Goal: Task Accomplishment & Management: Complete application form

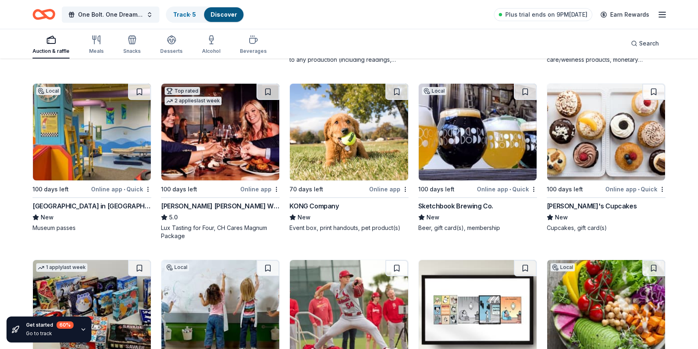
scroll to position [2352, 0]
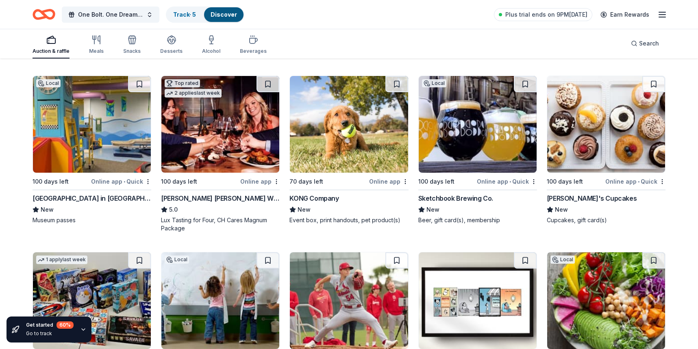
click at [230, 149] on img at bounding box center [220, 124] width 118 height 97
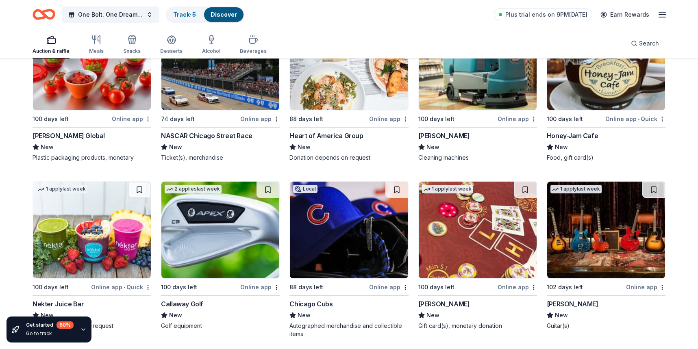
scroll to position [5185, 0]
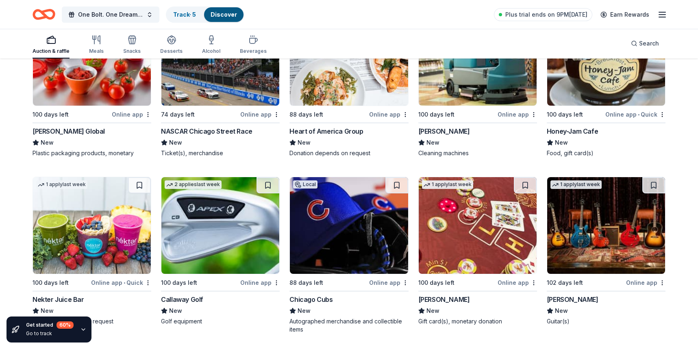
click at [591, 256] on img at bounding box center [606, 225] width 118 height 97
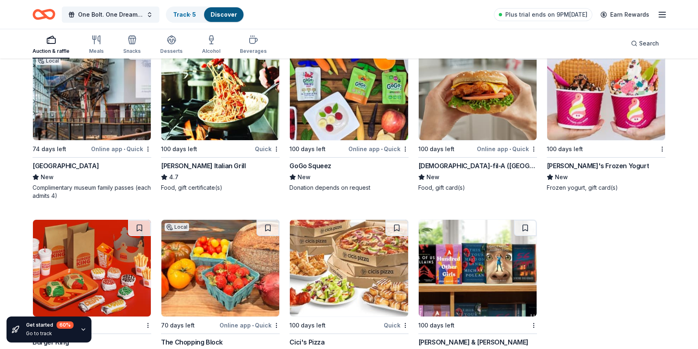
scroll to position [7060, 0]
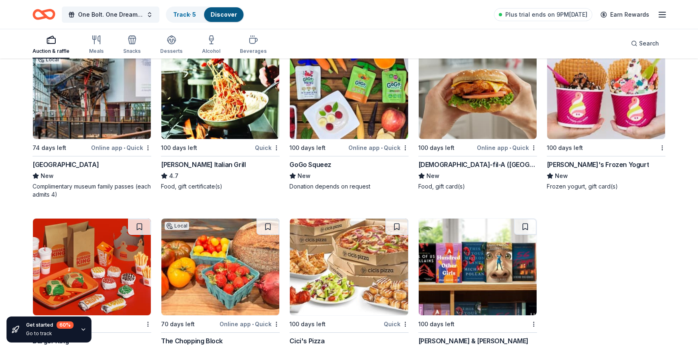
click at [93, 115] on img at bounding box center [92, 90] width 118 height 97
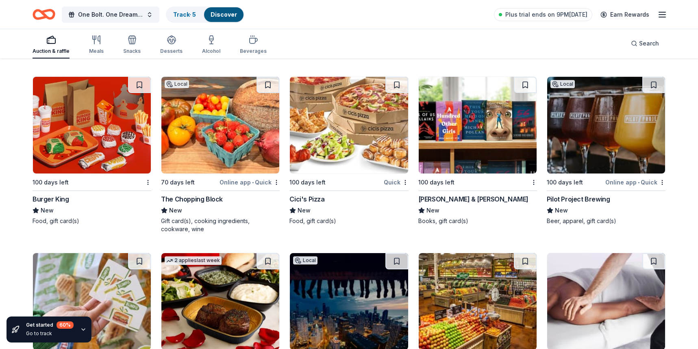
scroll to position [7213, 0]
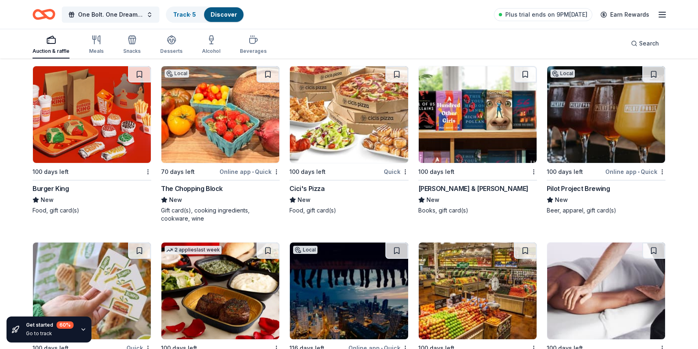
click at [505, 127] on img at bounding box center [478, 114] width 118 height 97
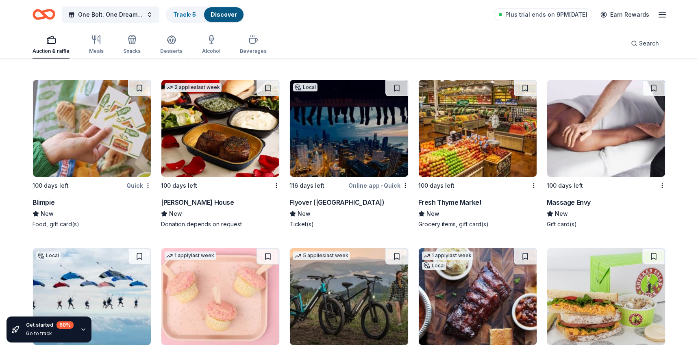
scroll to position [7369, 0]
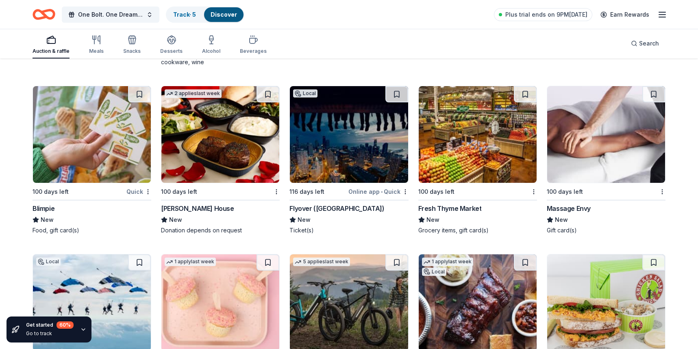
click at [372, 143] on img at bounding box center [349, 134] width 118 height 97
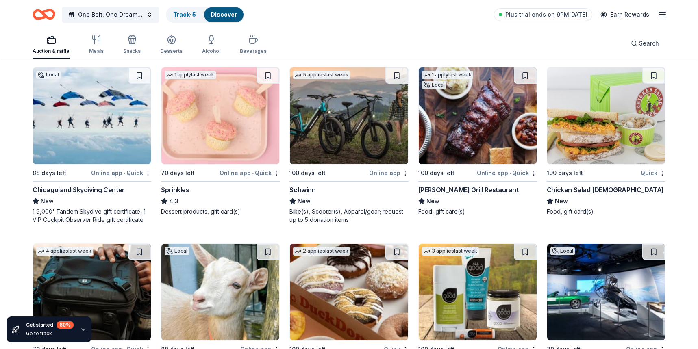
scroll to position [7554, 0]
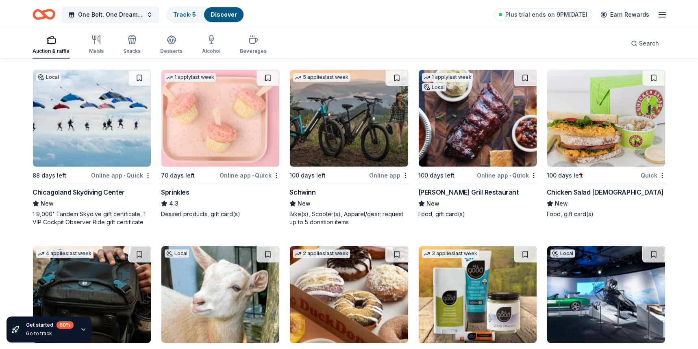
click at [97, 132] on img at bounding box center [92, 118] width 118 height 97
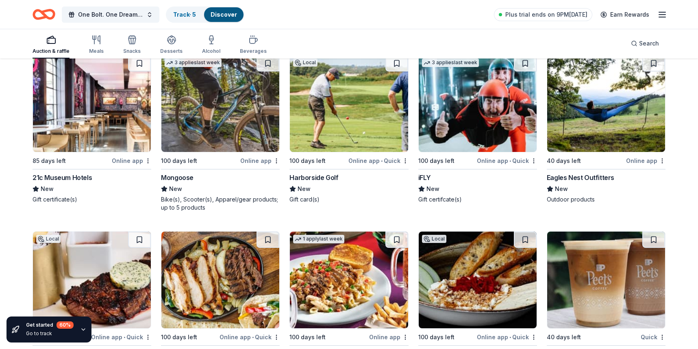
scroll to position [7919, 0]
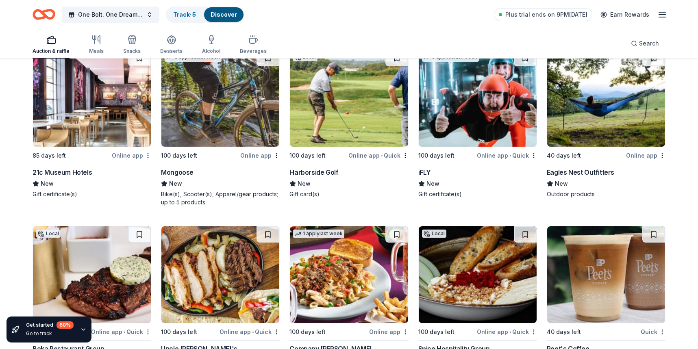
click at [347, 125] on img at bounding box center [349, 98] width 118 height 97
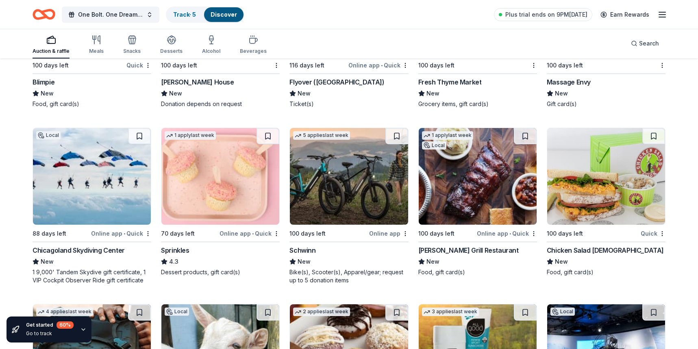
scroll to position [7359, 0]
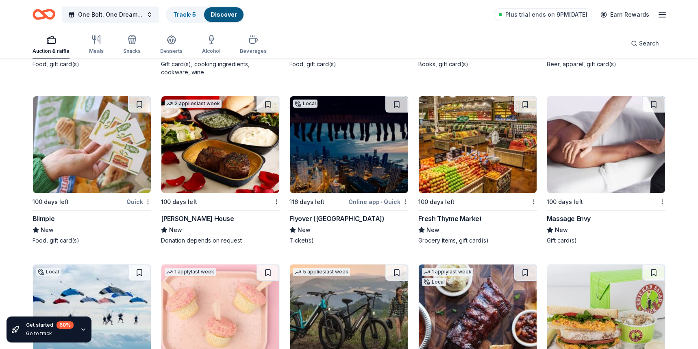
click at [329, 141] on img at bounding box center [349, 144] width 118 height 97
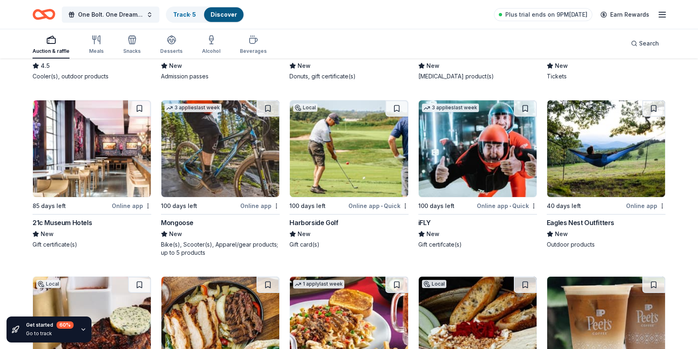
scroll to position [7878, 0]
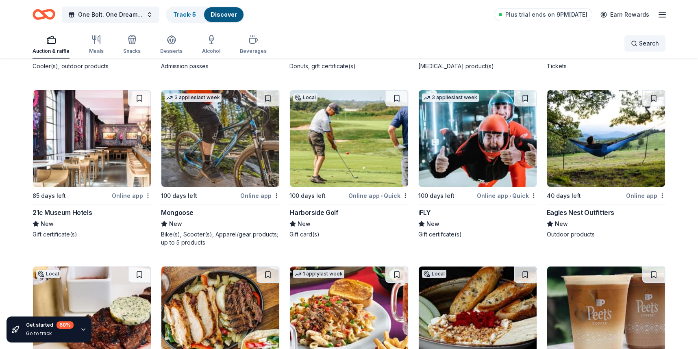
click at [637, 43] on div "Search" at bounding box center [645, 44] width 28 height 10
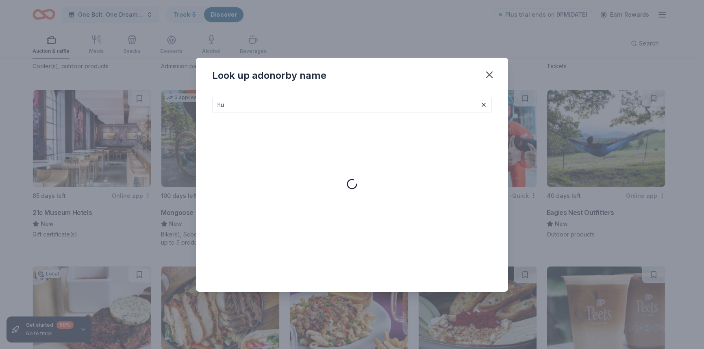
type input "h"
type input "busy bee"
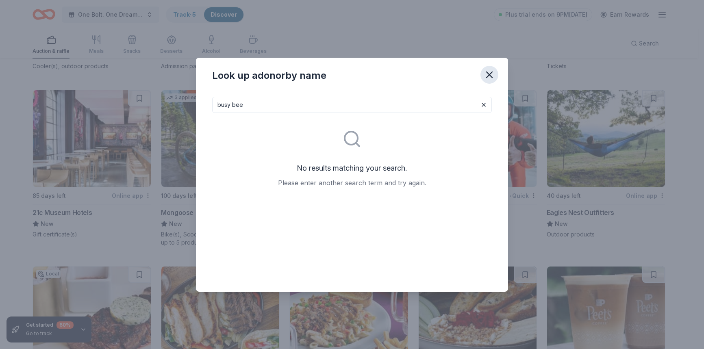
click at [490, 74] on icon "button" at bounding box center [490, 75] width 6 height 6
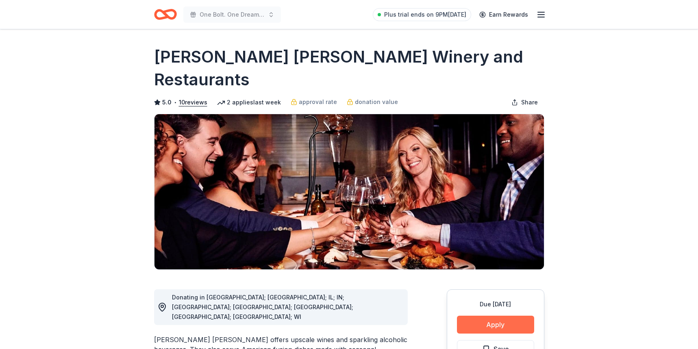
click at [490, 316] on button "Apply" at bounding box center [495, 325] width 77 height 18
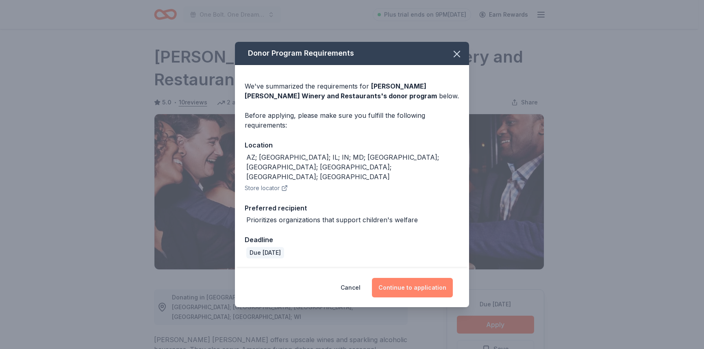
click at [394, 278] on button "Continue to application" at bounding box center [412, 288] width 81 height 20
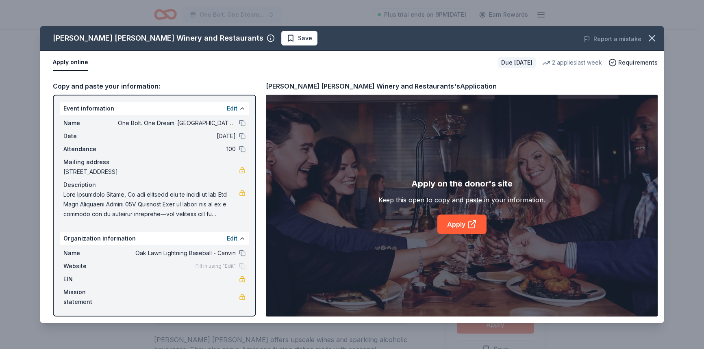
drag, startPoint x: 298, startPoint y: 205, endPoint x: 304, endPoint y: 207, distance: 5.9
click at [653, 39] on icon "button" at bounding box center [652, 38] width 6 height 6
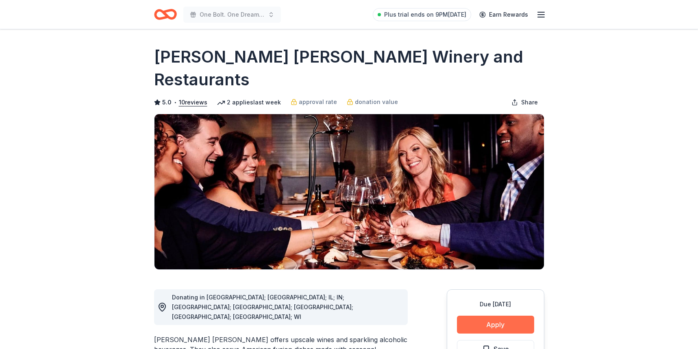
click at [487, 316] on button "Apply" at bounding box center [495, 325] width 77 height 18
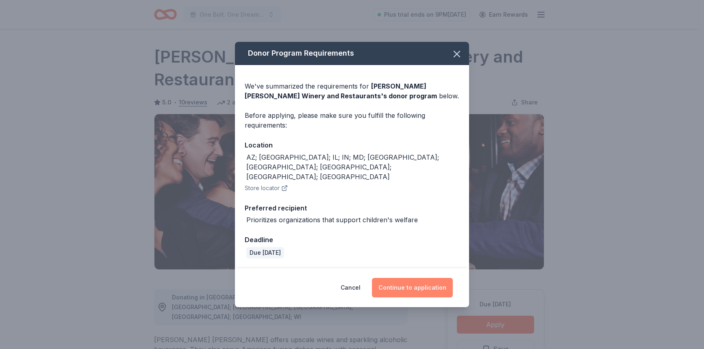
click at [410, 283] on button "Continue to application" at bounding box center [412, 288] width 81 height 20
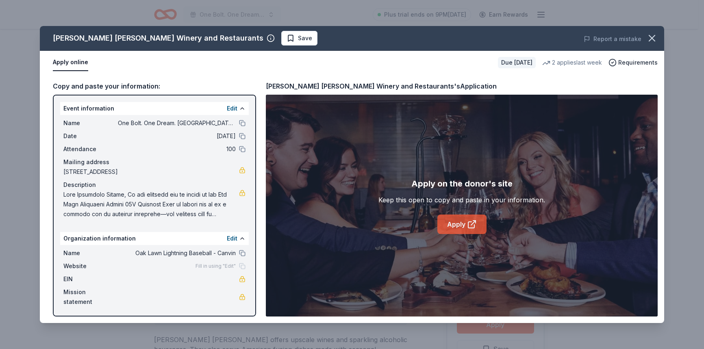
click at [457, 224] on link "Apply" at bounding box center [461, 225] width 49 height 20
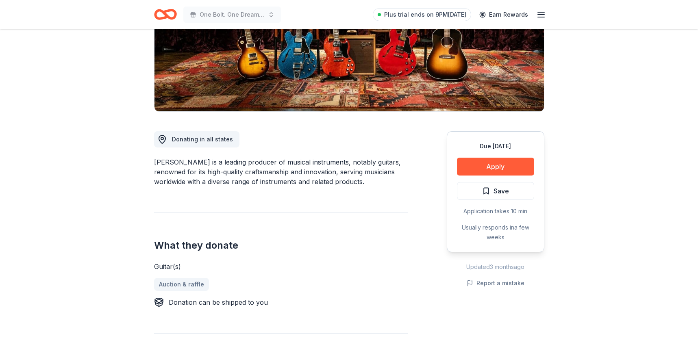
scroll to position [137, 0]
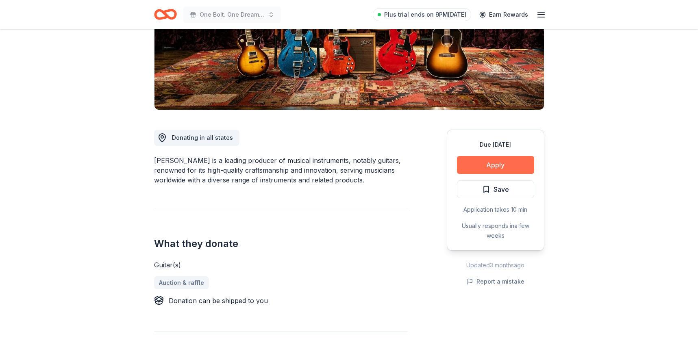
click at [493, 165] on button "Apply" at bounding box center [495, 165] width 77 height 18
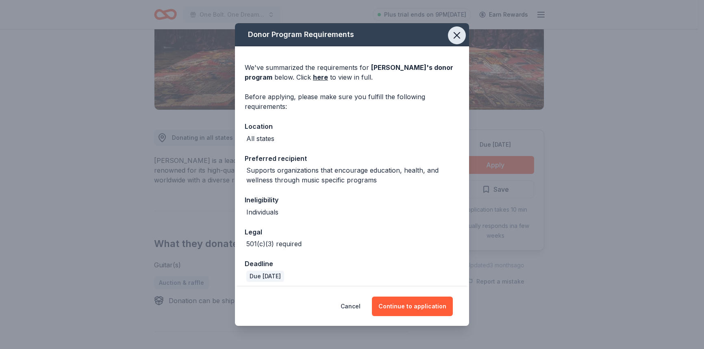
click at [451, 34] on icon "button" at bounding box center [456, 35] width 11 height 11
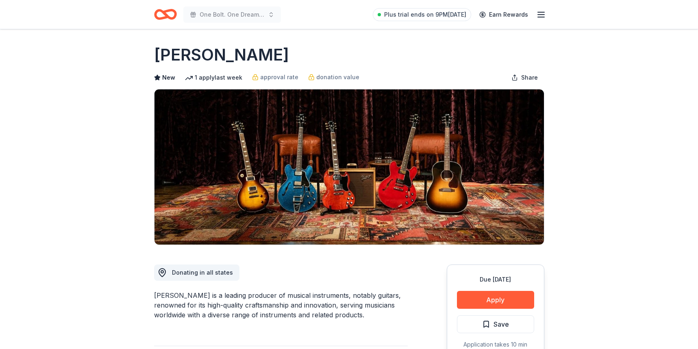
scroll to position [0, 0]
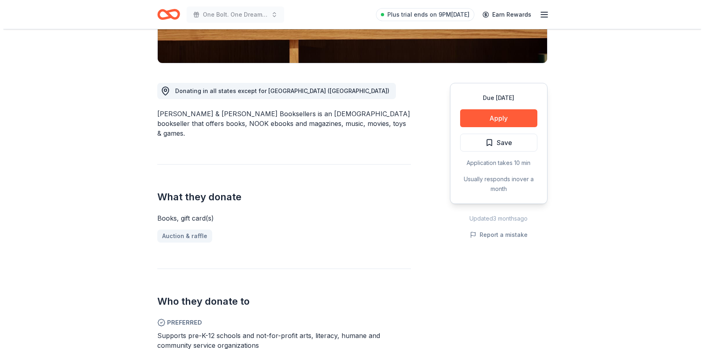
scroll to position [208, 0]
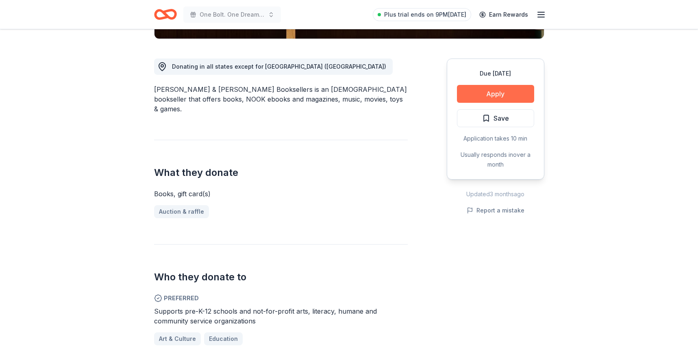
click at [505, 94] on button "Apply" at bounding box center [495, 94] width 77 height 18
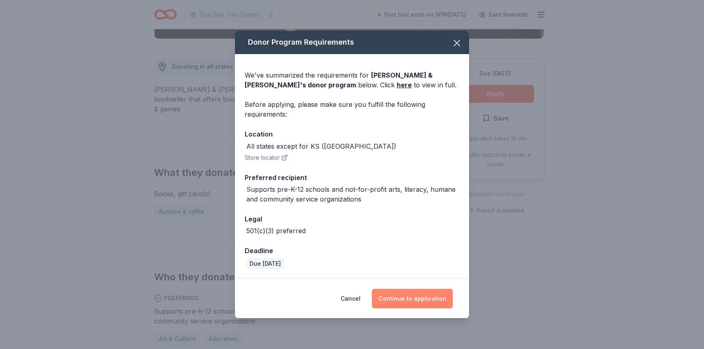
click at [418, 297] on button "Continue to application" at bounding box center [412, 299] width 81 height 20
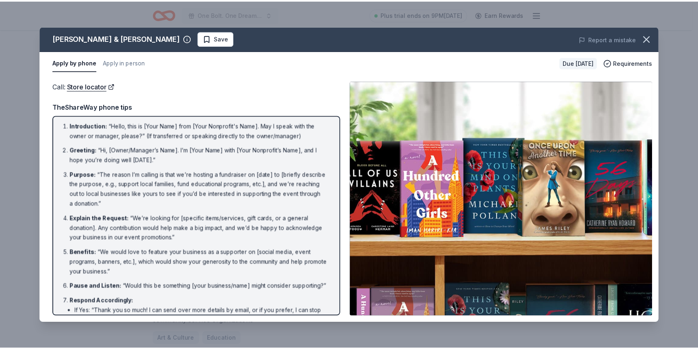
scroll to position [0, 0]
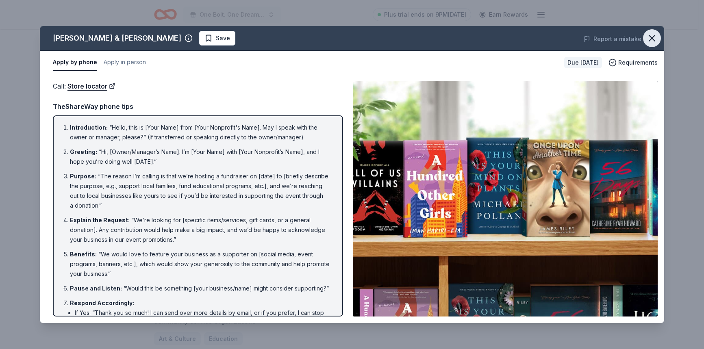
click at [653, 39] on icon "button" at bounding box center [652, 38] width 6 height 6
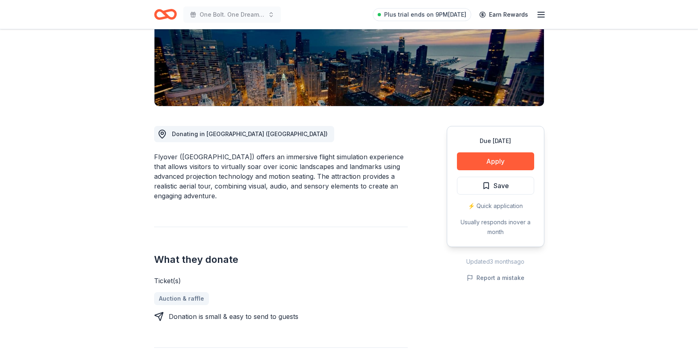
scroll to position [142, 0]
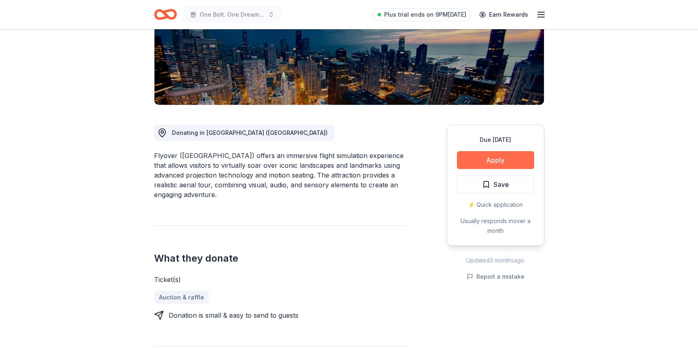
click at [493, 156] on button "Apply" at bounding box center [495, 160] width 77 height 18
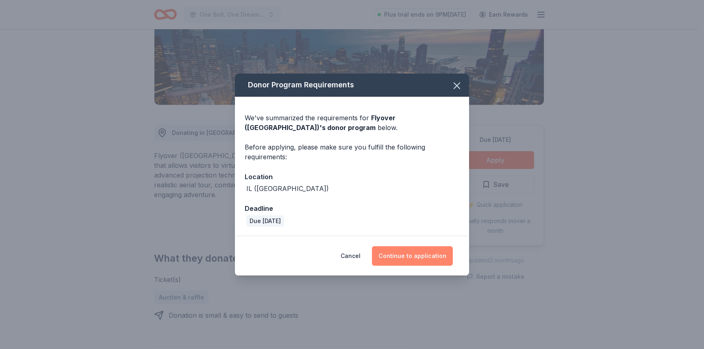
click at [417, 257] on button "Continue to application" at bounding box center [412, 256] width 81 height 20
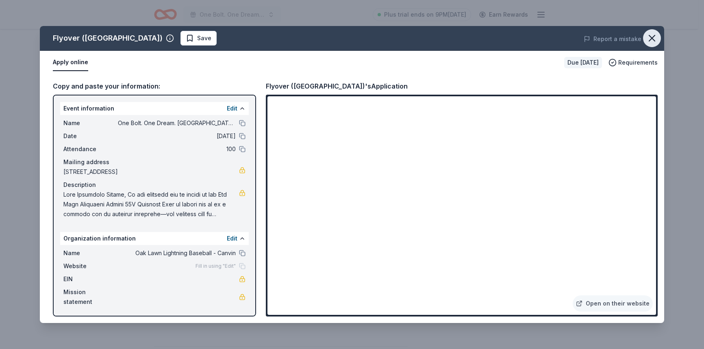
click at [653, 39] on icon "button" at bounding box center [652, 38] width 6 height 6
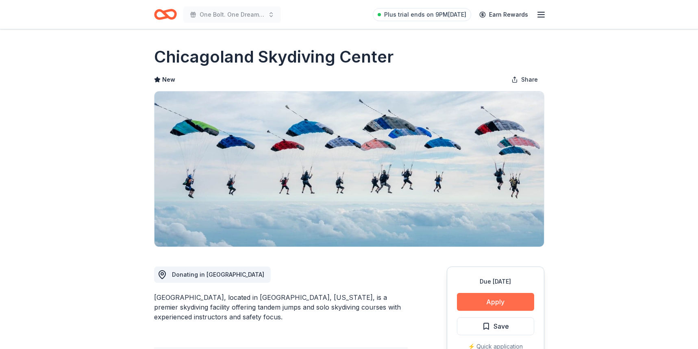
click at [500, 304] on button "Apply" at bounding box center [495, 302] width 77 height 18
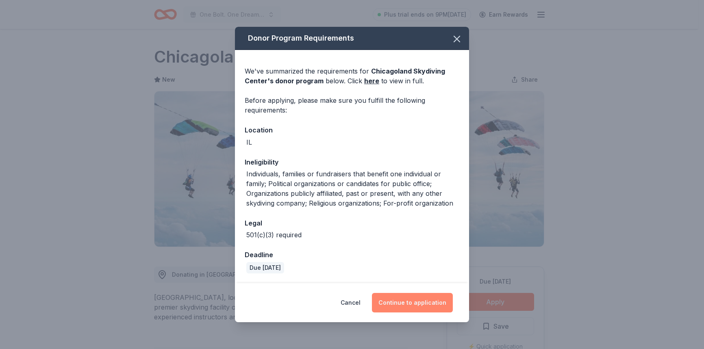
click at [407, 300] on button "Continue to application" at bounding box center [412, 303] width 81 height 20
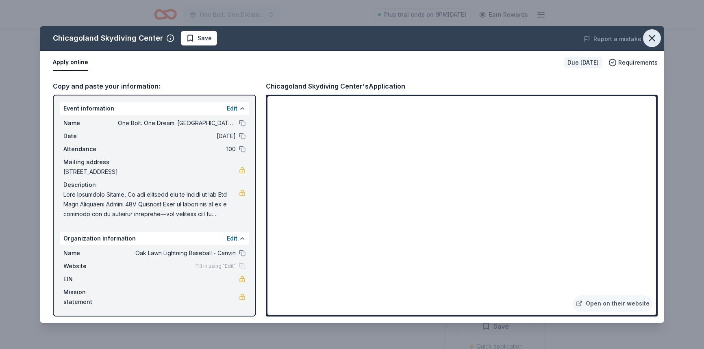
click at [654, 39] on icon "button" at bounding box center [651, 38] width 11 height 11
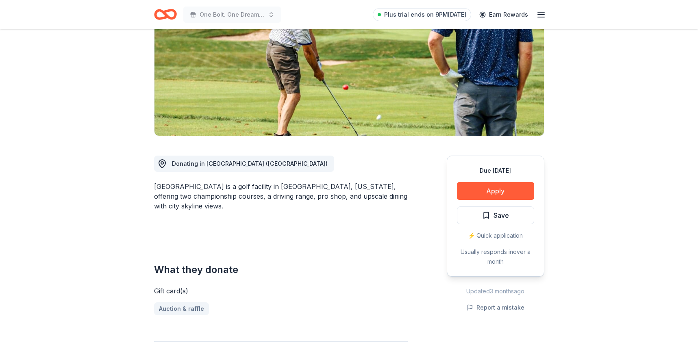
scroll to position [121, 0]
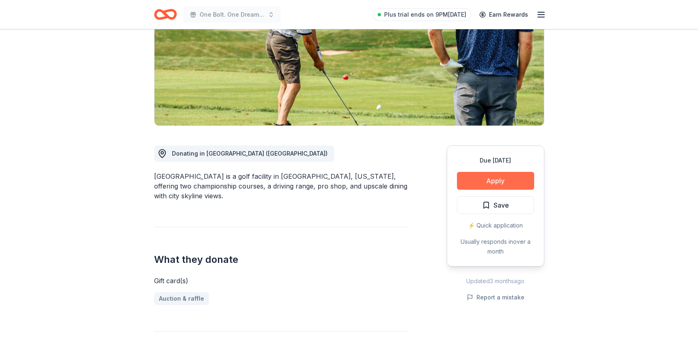
click at [503, 184] on button "Apply" at bounding box center [495, 181] width 77 height 18
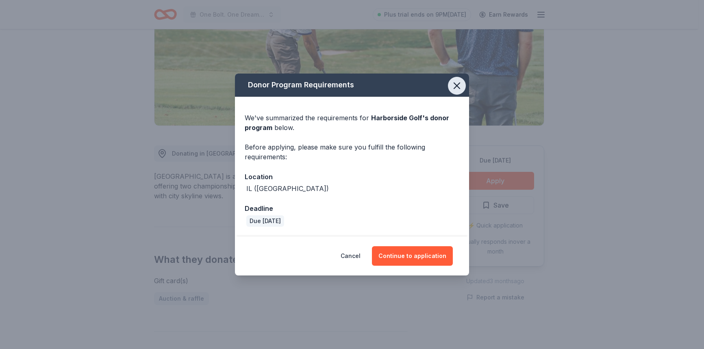
click at [454, 83] on icon "button" at bounding box center [456, 85] width 11 height 11
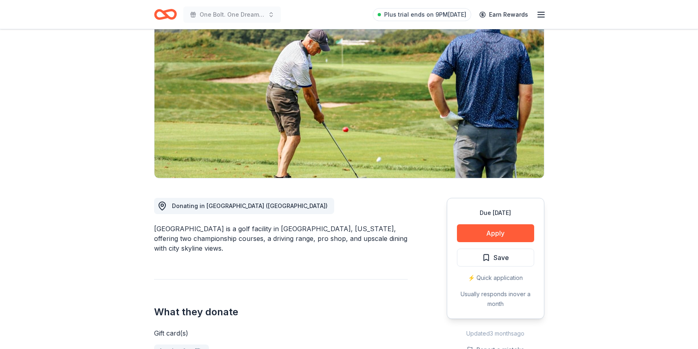
scroll to position [0, 0]
